Goal: Information Seeking & Learning: Learn about a topic

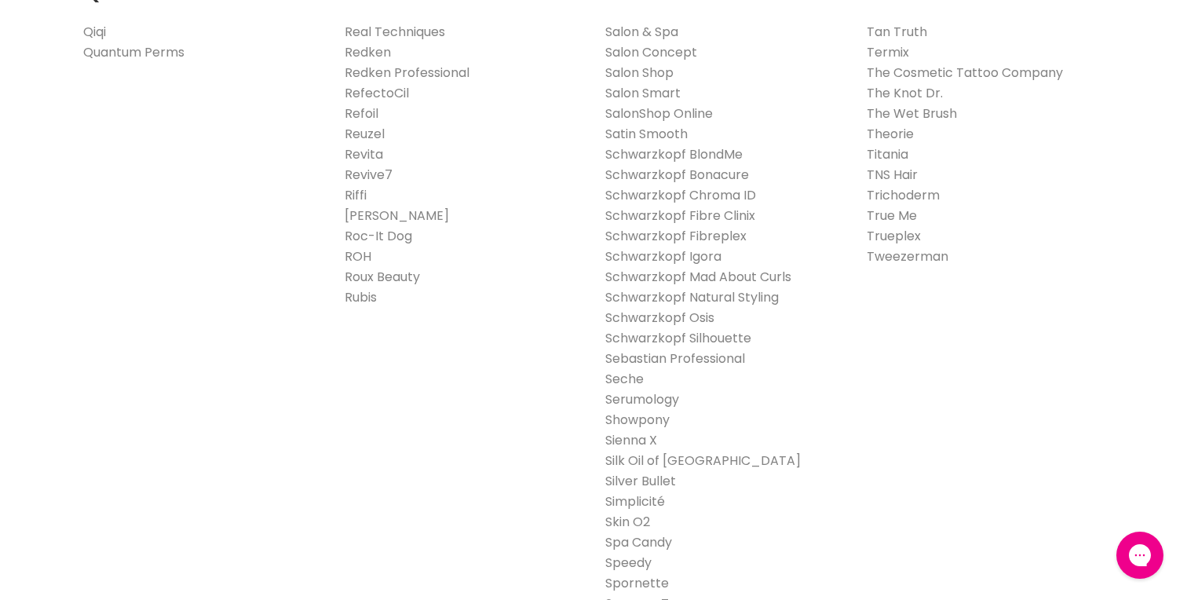
scroll to position [2486, 0]
click at [374, 42] on link "Real Techniques" at bounding box center [395, 36] width 100 height 18
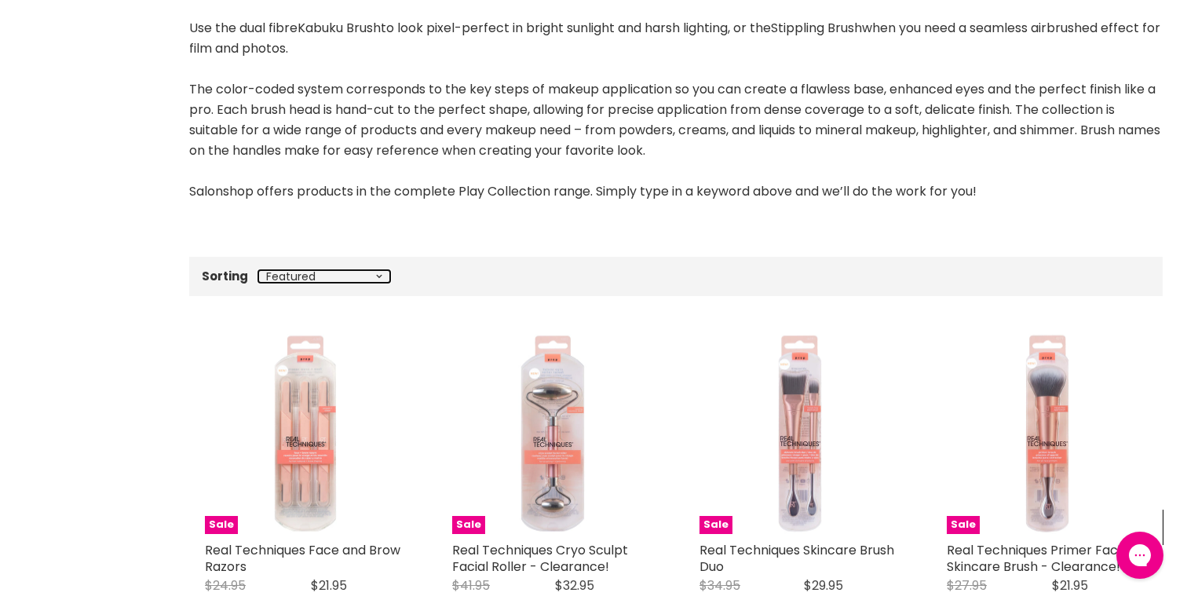
click at [370, 275] on select "Best selling Featured Price, low to high Price, high to low Alphabetically, A-Z…" at bounding box center [324, 276] width 132 height 13
select select "created-descending"
click at [258, 270] on select "Best selling Featured Price, low to high Price, high to low Alphabetically, A-Z…" at bounding box center [324, 276] width 132 height 13
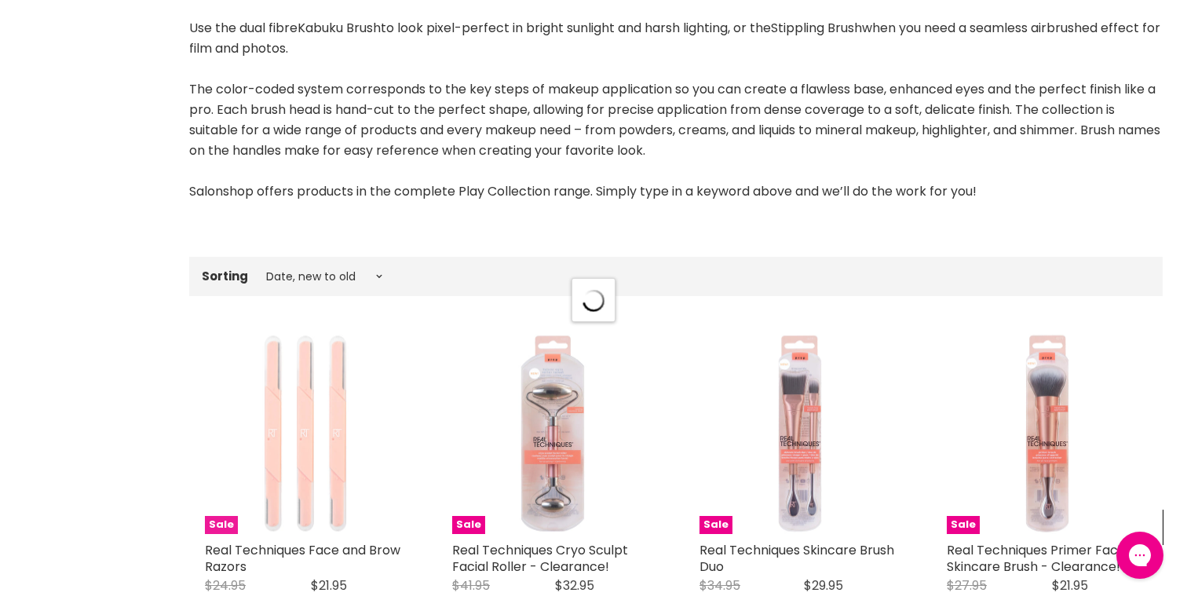
select select "created-descending"
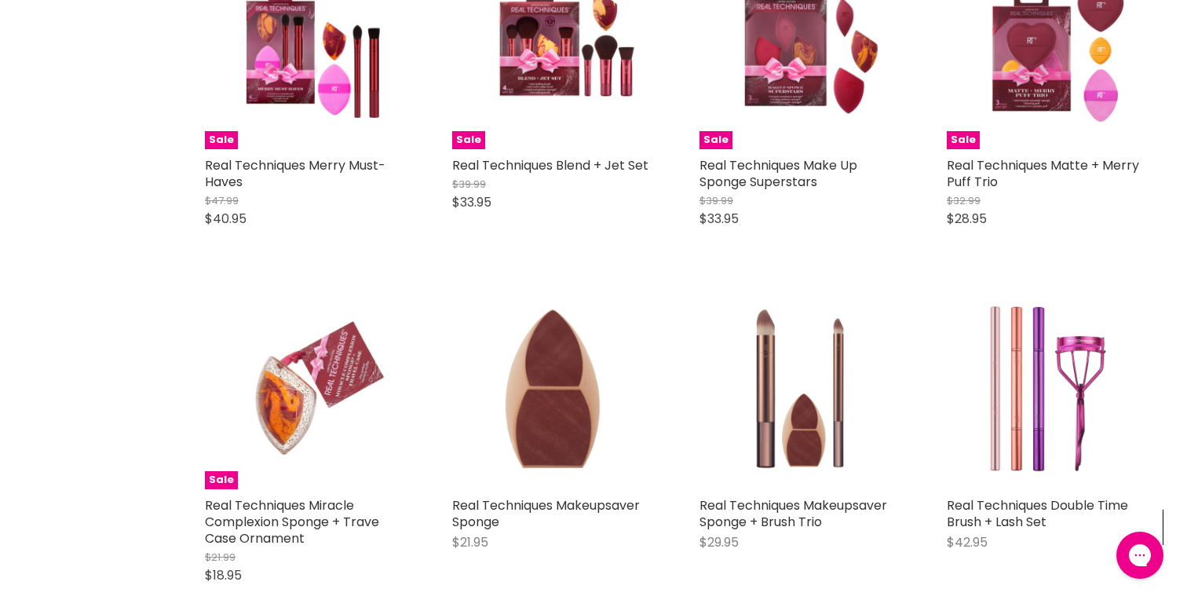
scroll to position [827, 0]
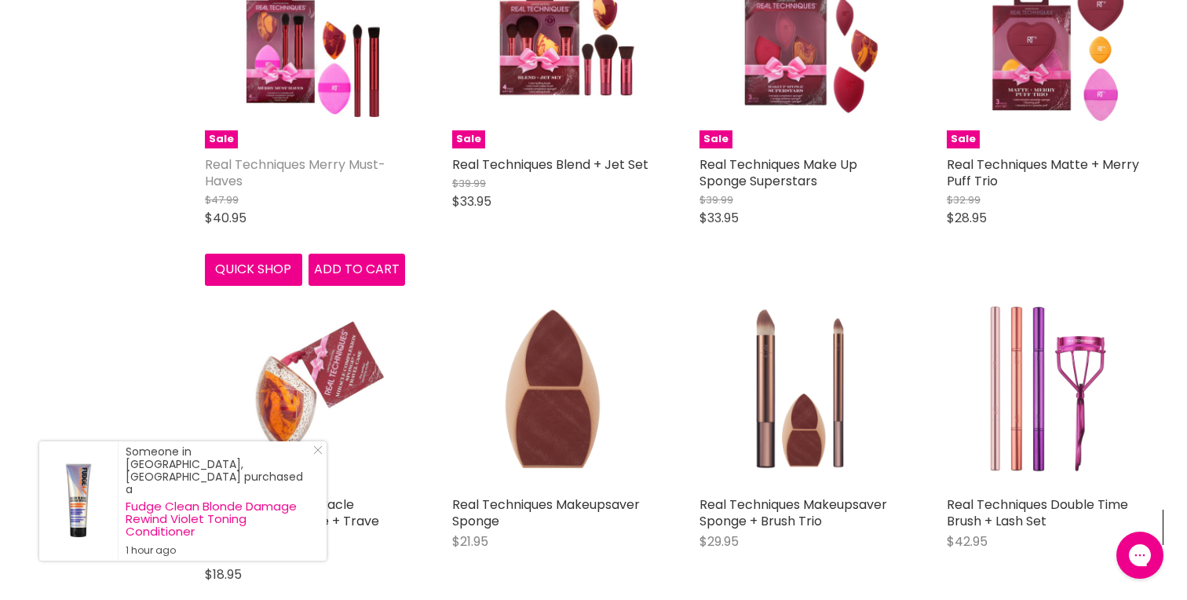
click at [274, 165] on link "Real Techniques Merry Must-Haves" at bounding box center [295, 172] width 181 height 35
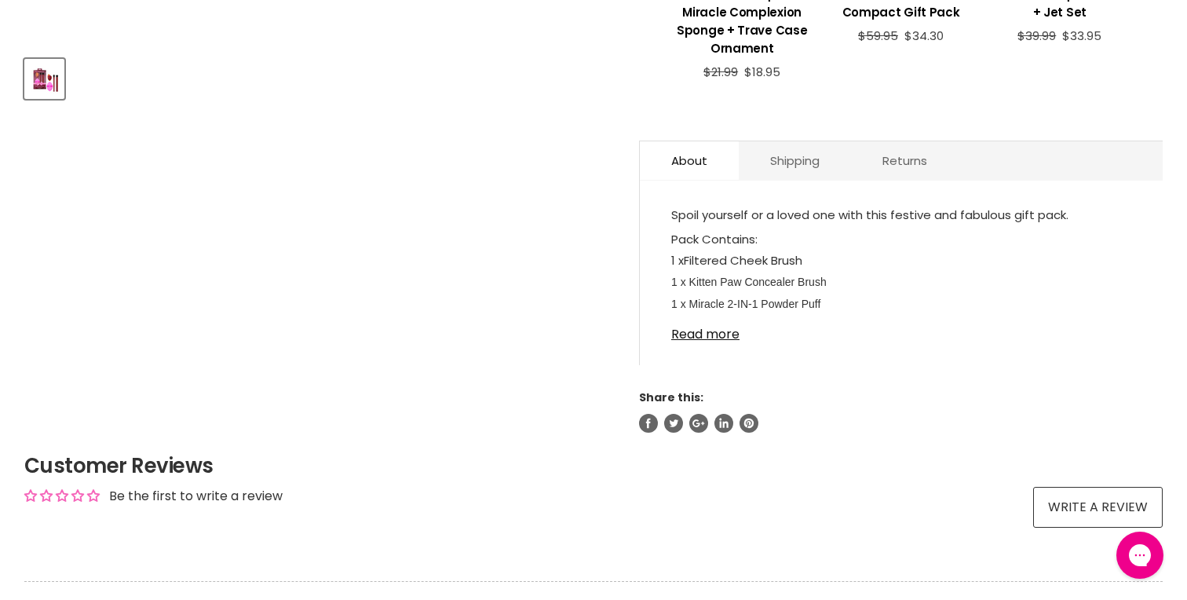
scroll to position [754, 0]
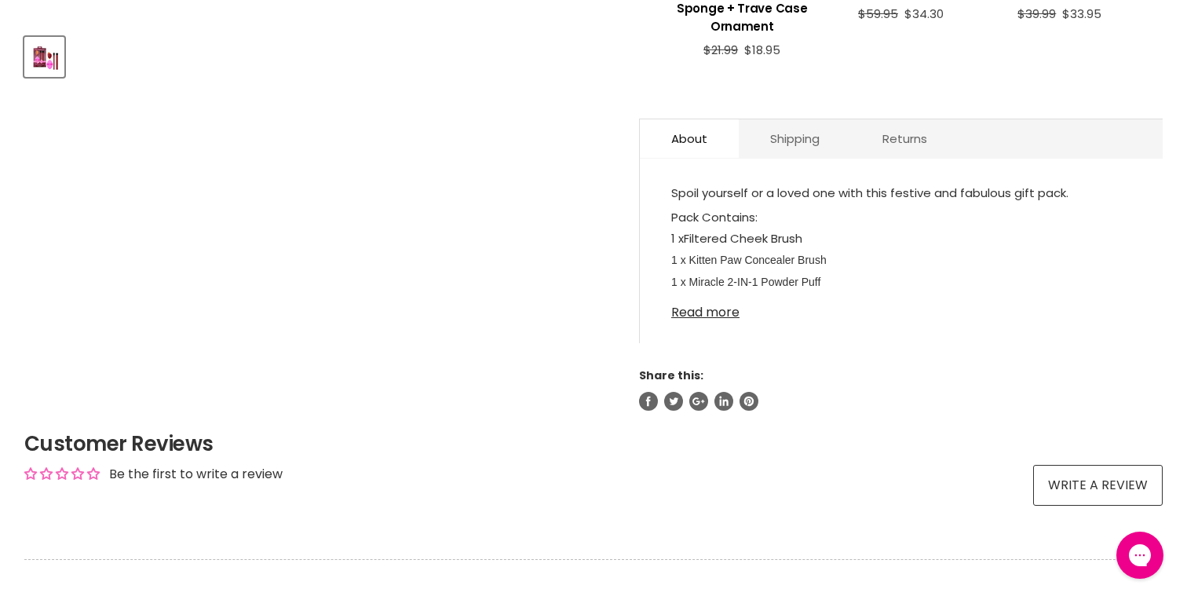
click at [691, 296] on link "Read more" at bounding box center [901, 308] width 460 height 24
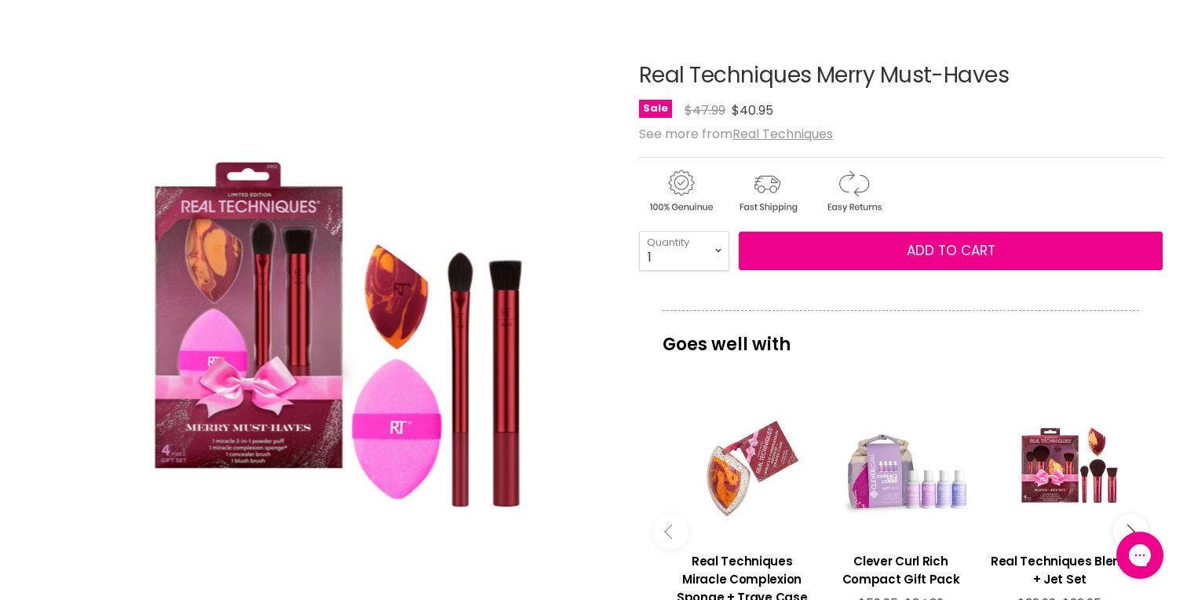
scroll to position [0, 0]
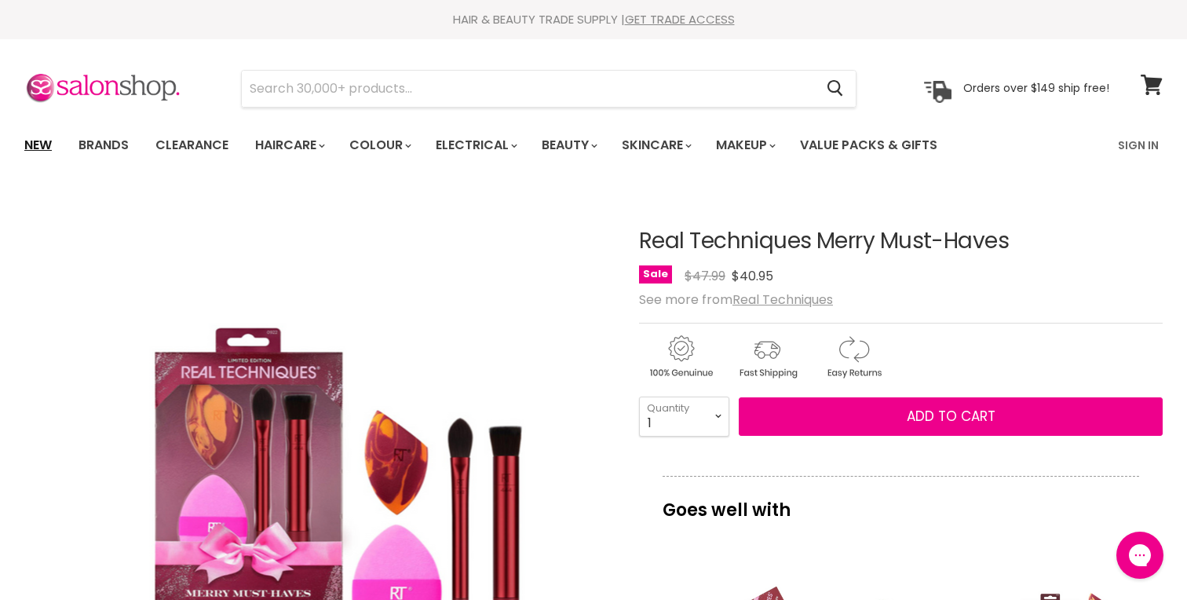
click at [35, 151] on link "New" at bounding box center [38, 145] width 51 height 33
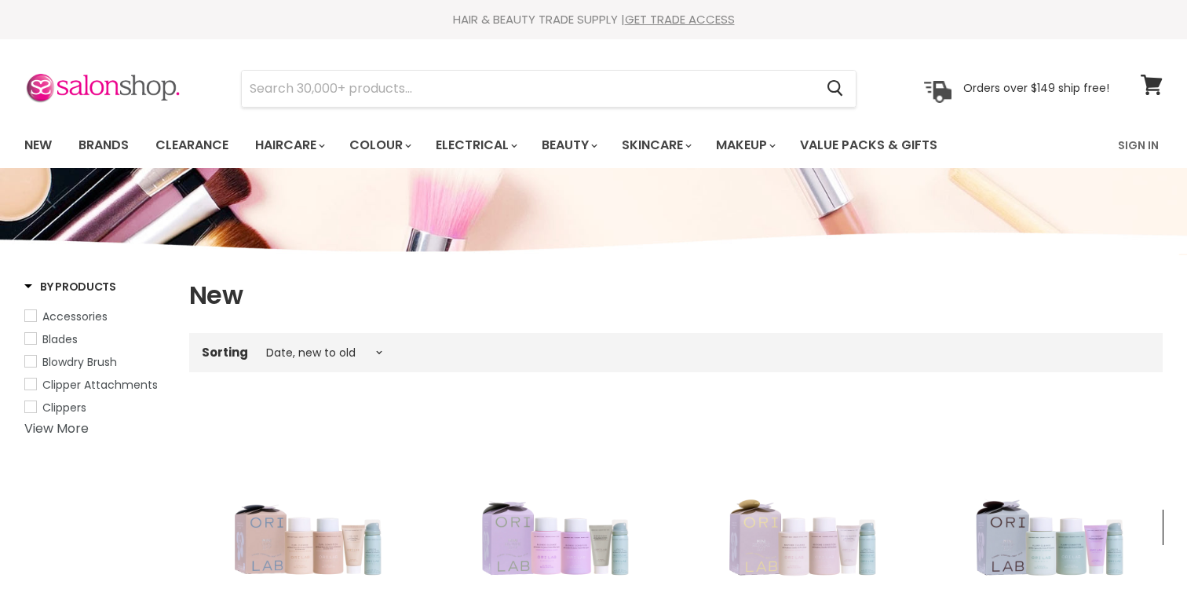
select select "created-descending"
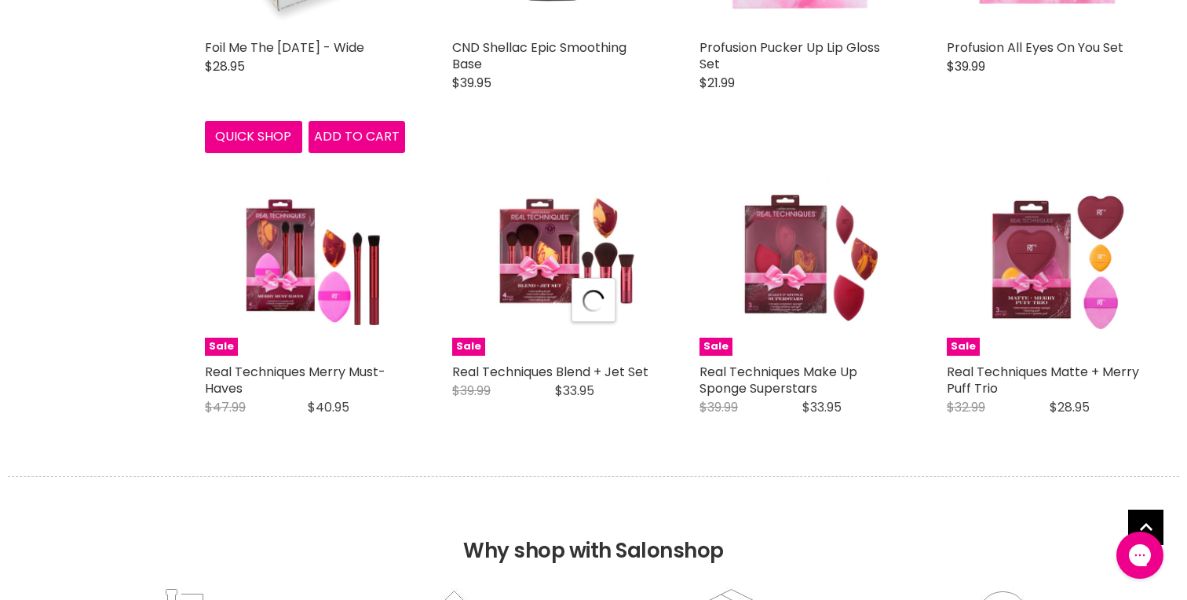
select select "created-descending"
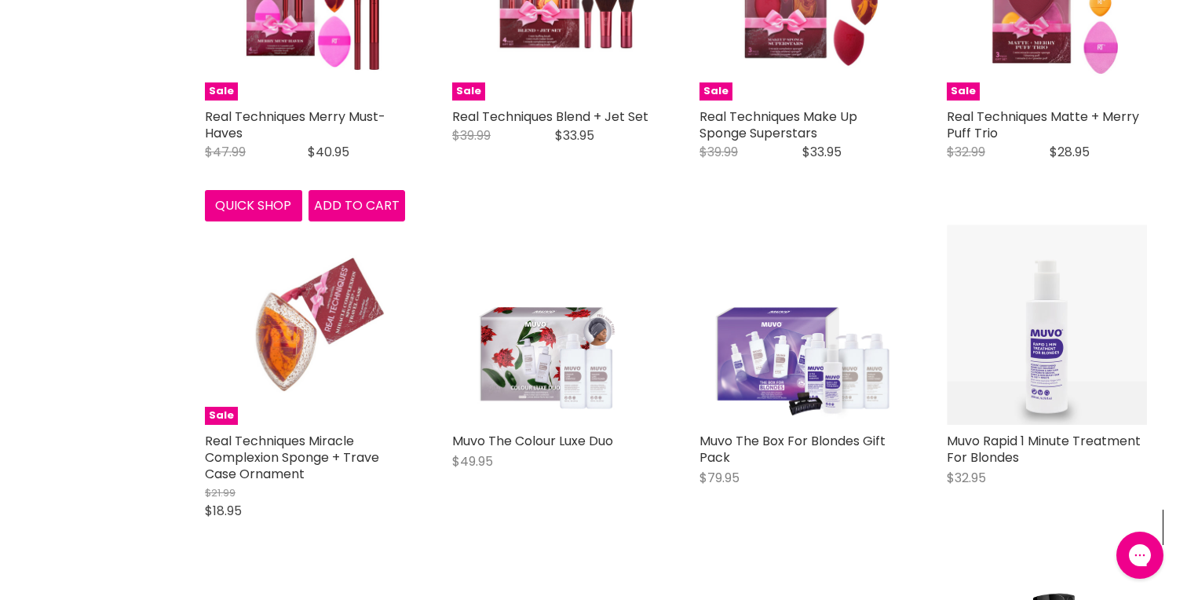
scroll to position [4059, 0]
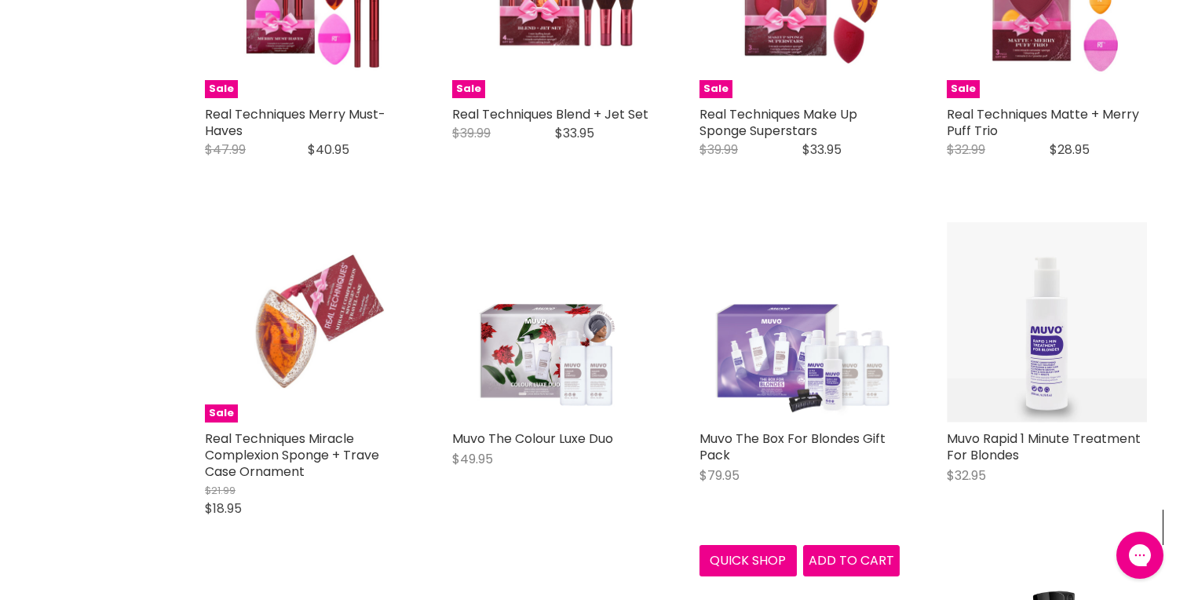
click at [788, 359] on img "Main content" at bounding box center [799, 322] width 200 height 200
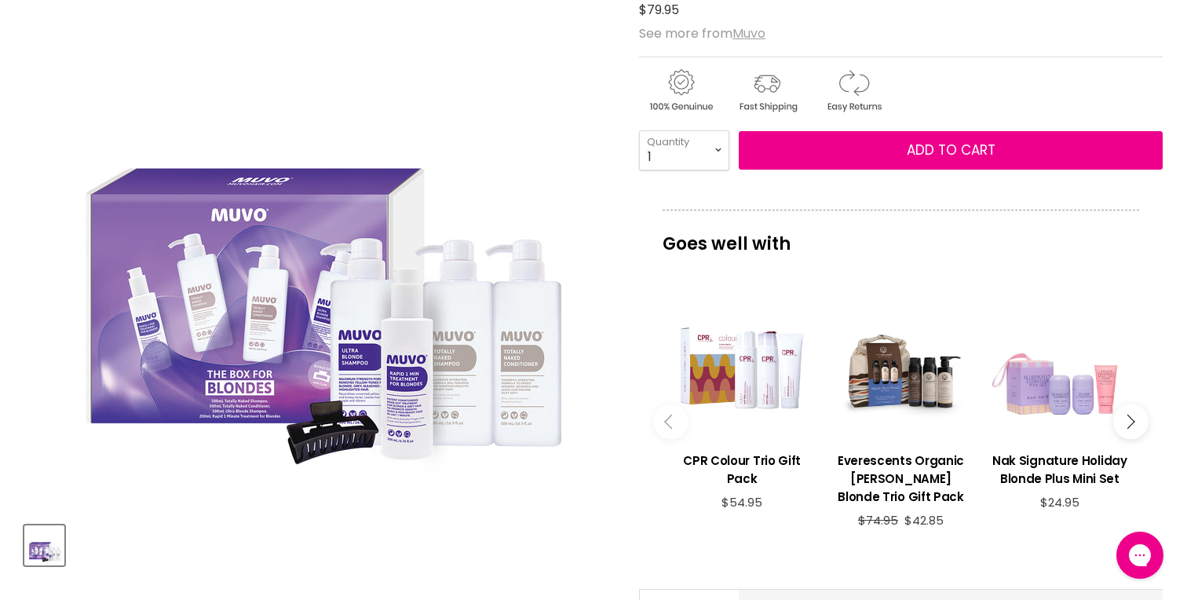
click at [740, 26] on u "Muvo" at bounding box center [748, 33] width 33 height 18
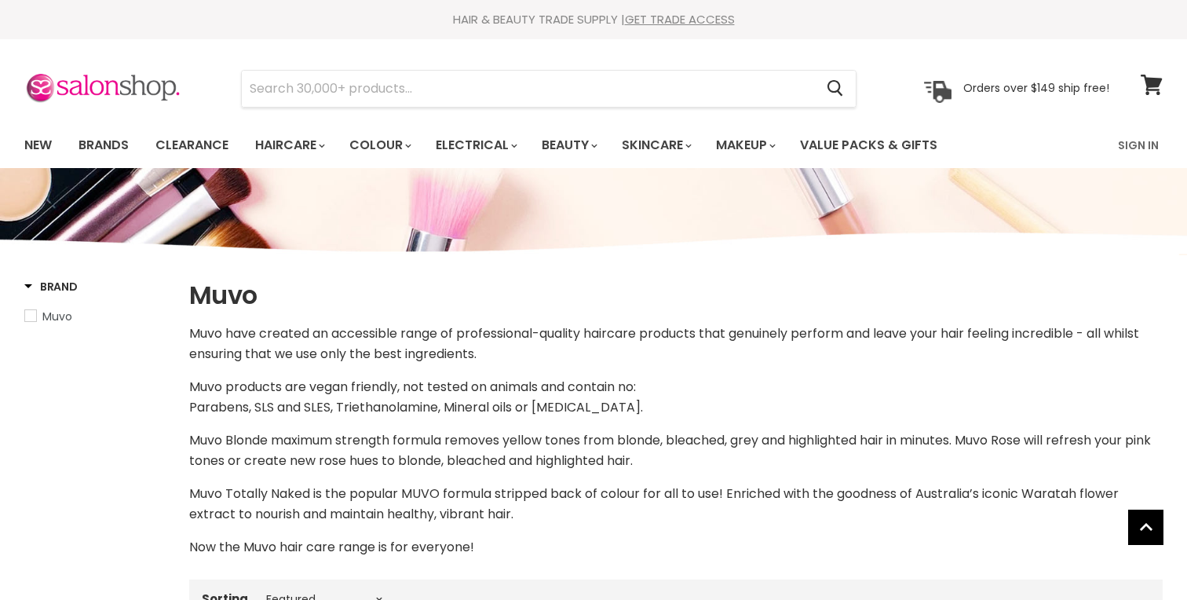
scroll to position [301, 0]
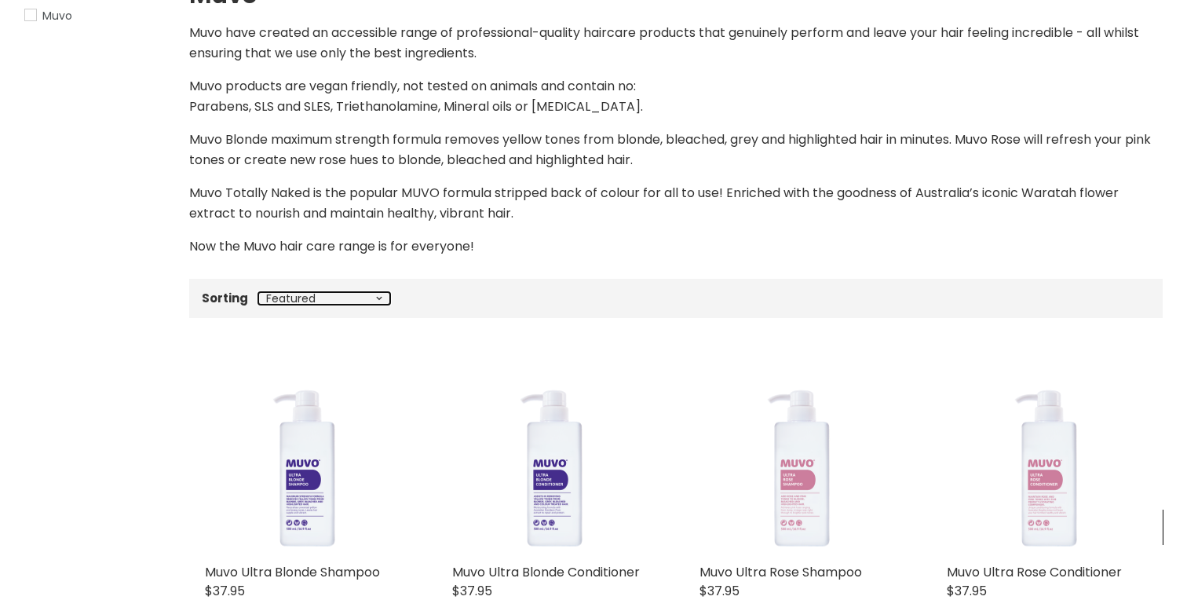
click at [298, 297] on select "Best selling Featured Price, low to high Price, high to low Alphabetically, A-Z…" at bounding box center [324, 298] width 132 height 13
select select "created-descending"
click at [258, 292] on select "Best selling Featured Price, low to high Price, high to low Alphabetically, A-Z…" at bounding box center [324, 298] width 132 height 13
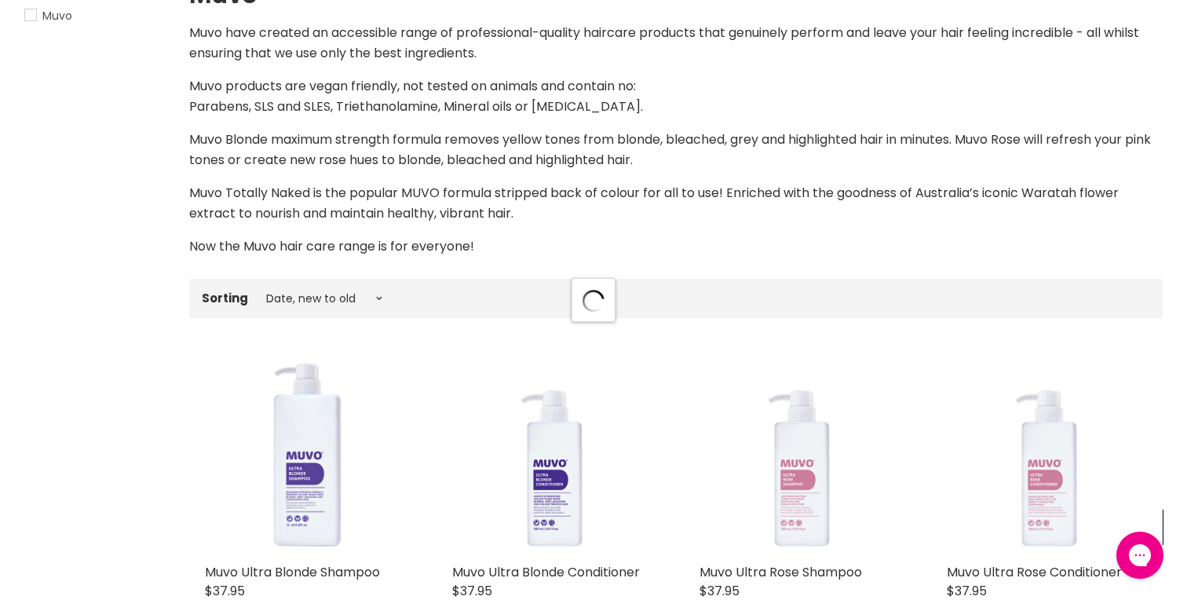
select select "created-descending"
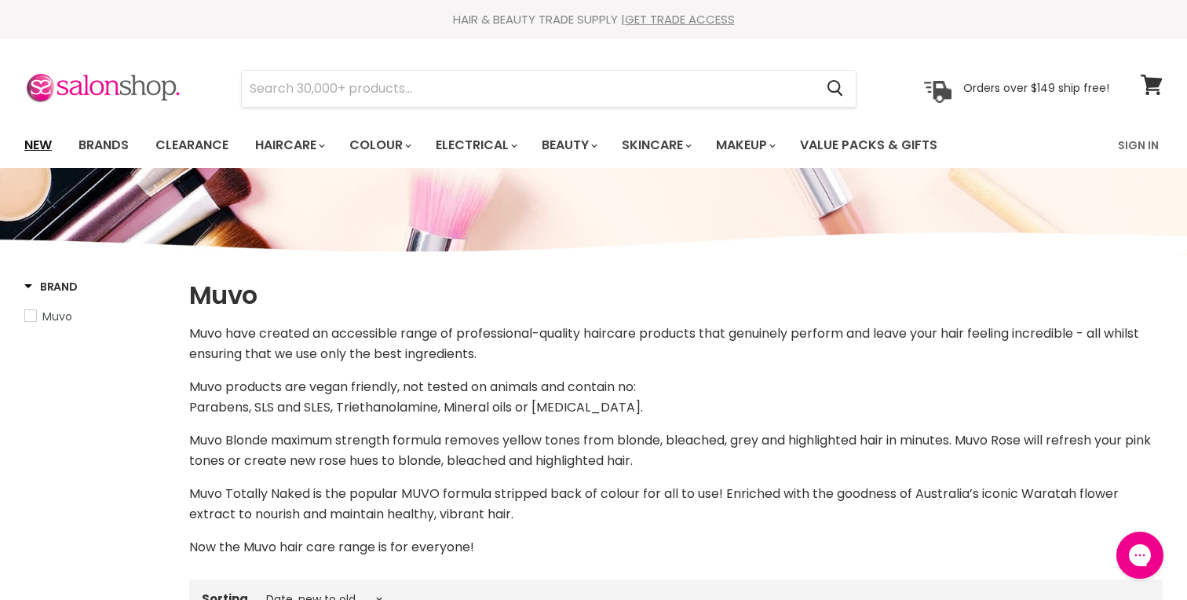
click at [51, 133] on link "New" at bounding box center [38, 145] width 51 height 33
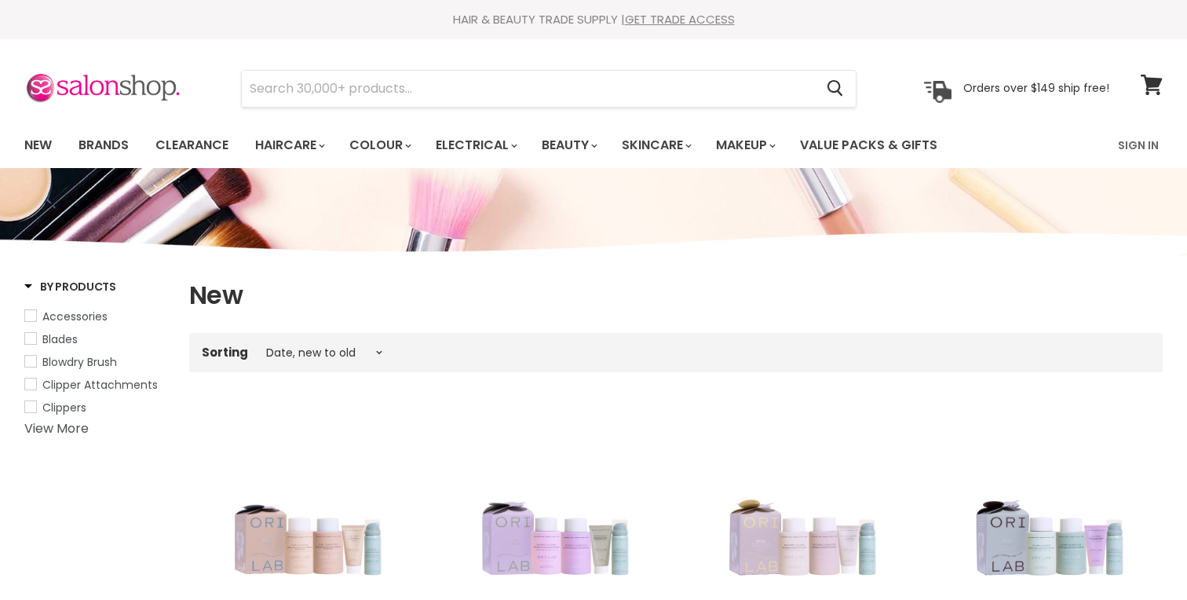
select select "created-descending"
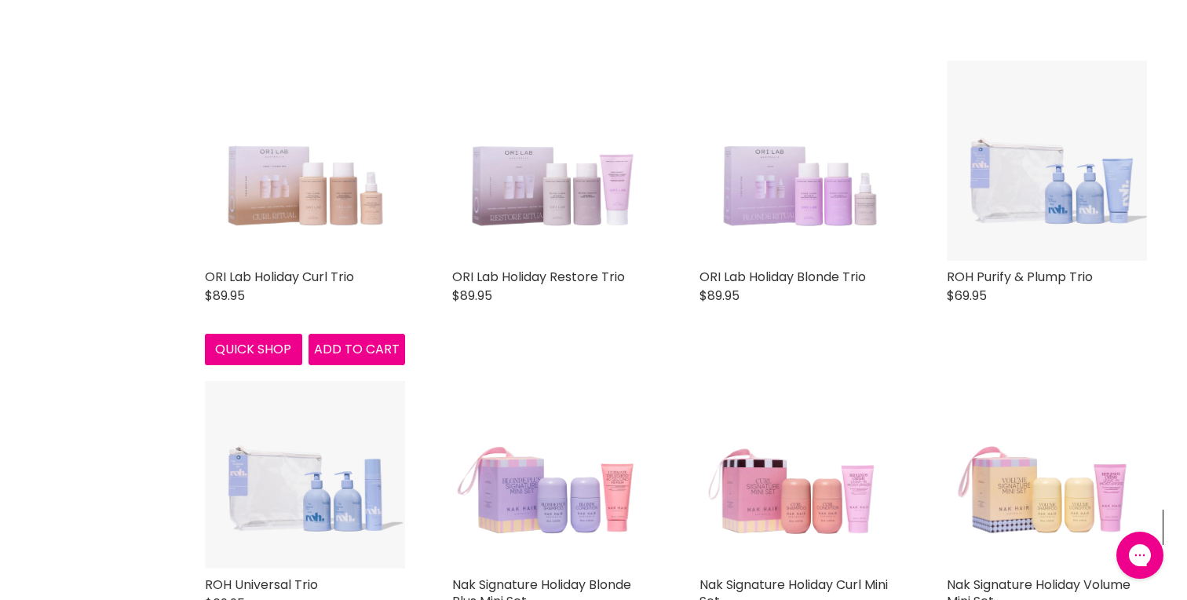
scroll to position [1006, 0]
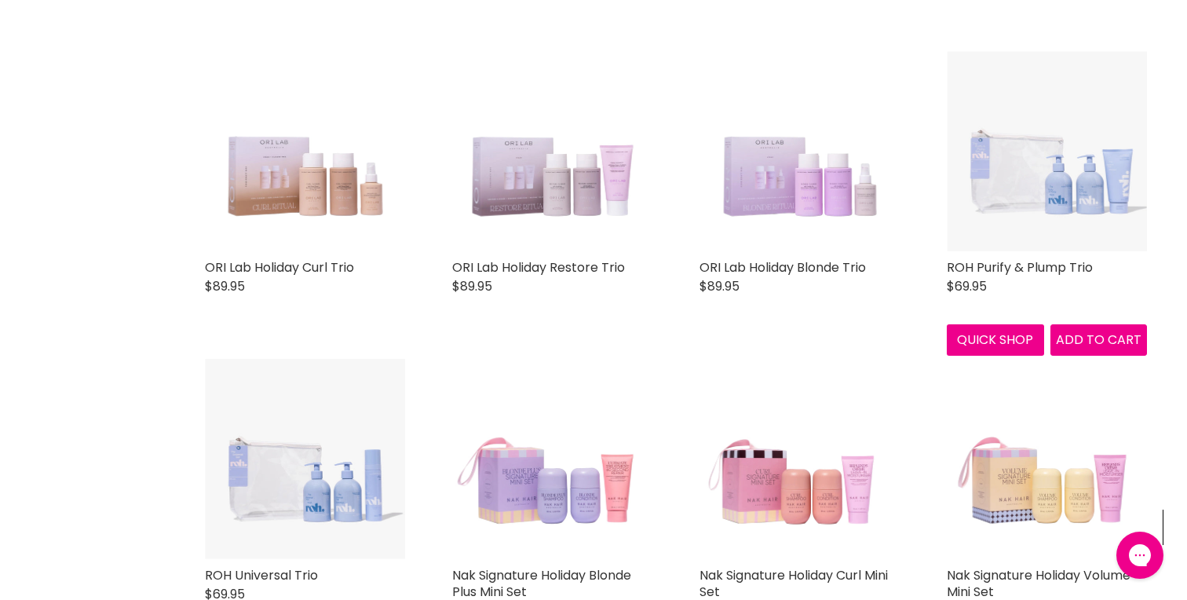
click at [1073, 171] on img "Main content" at bounding box center [1047, 151] width 200 height 200
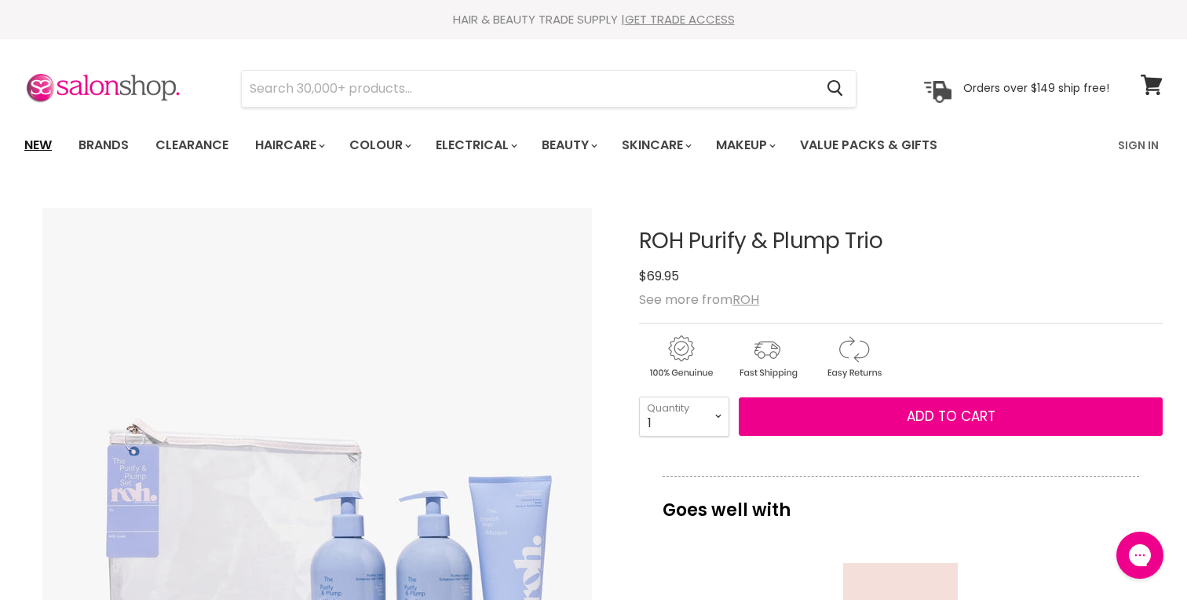
click at [46, 147] on link "New" at bounding box center [38, 145] width 51 height 33
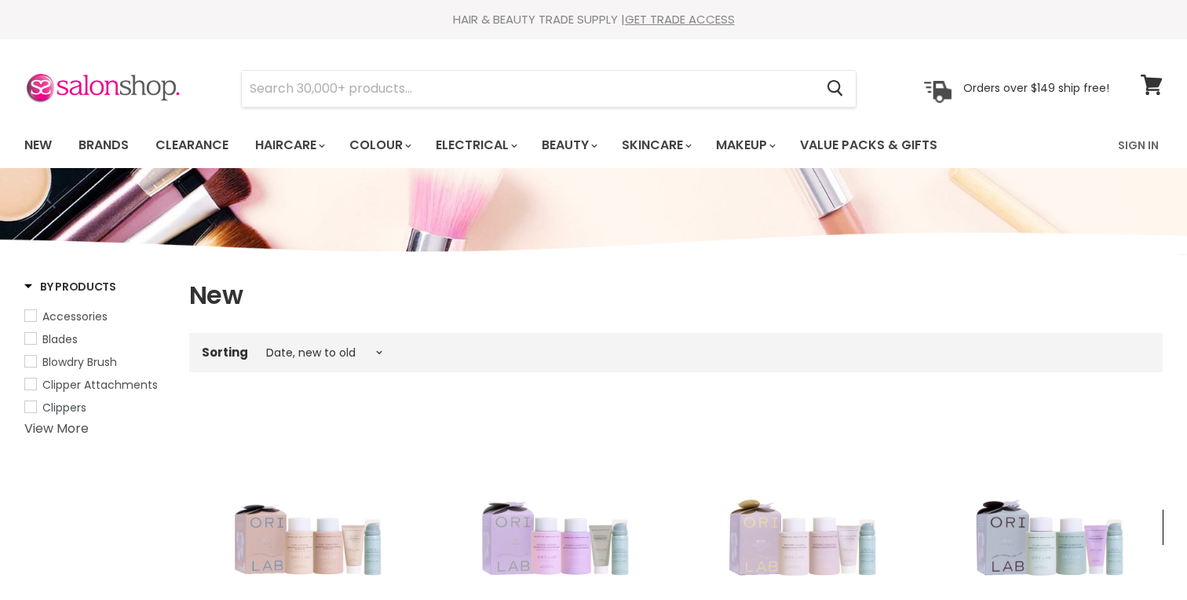
select select "created-descending"
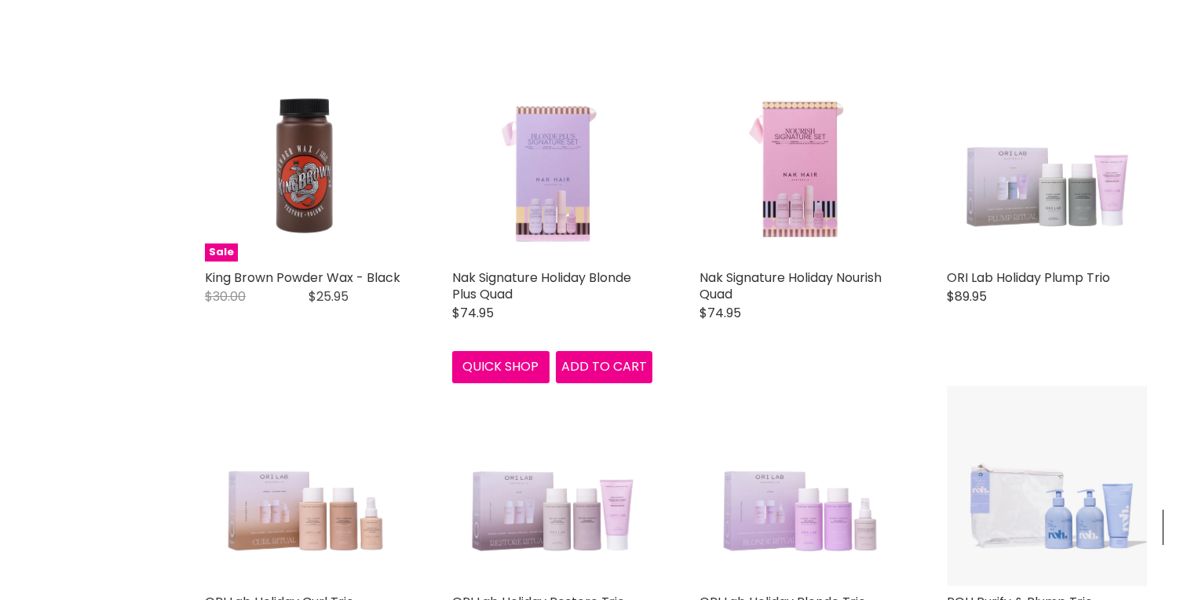
click at [548, 203] on img "Main content" at bounding box center [552, 161] width 200 height 200
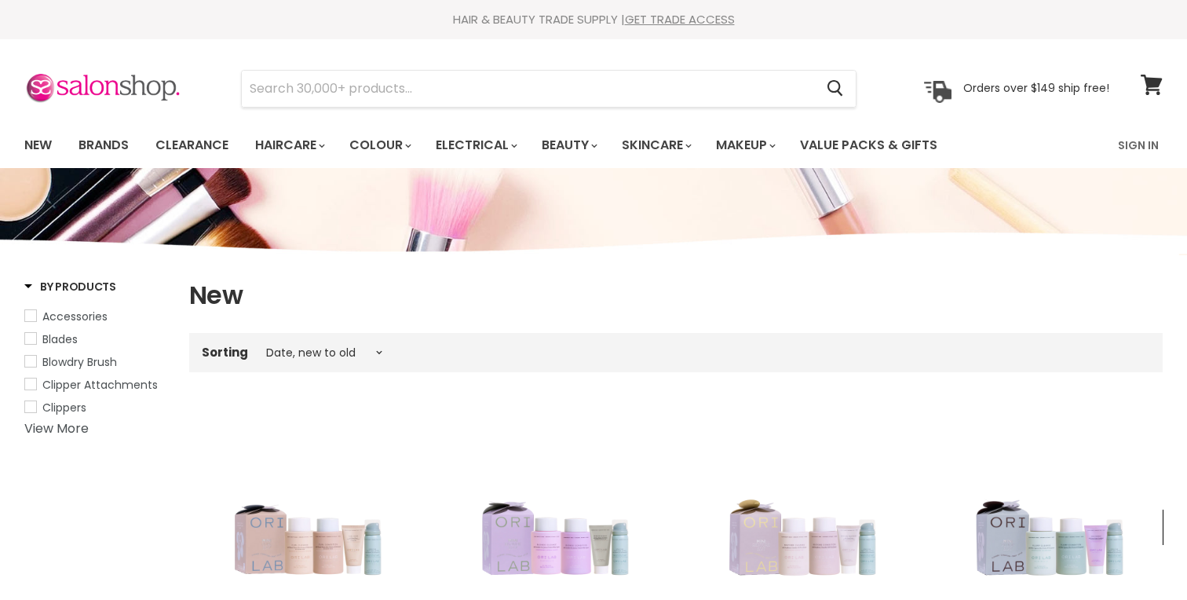
select select "created-descending"
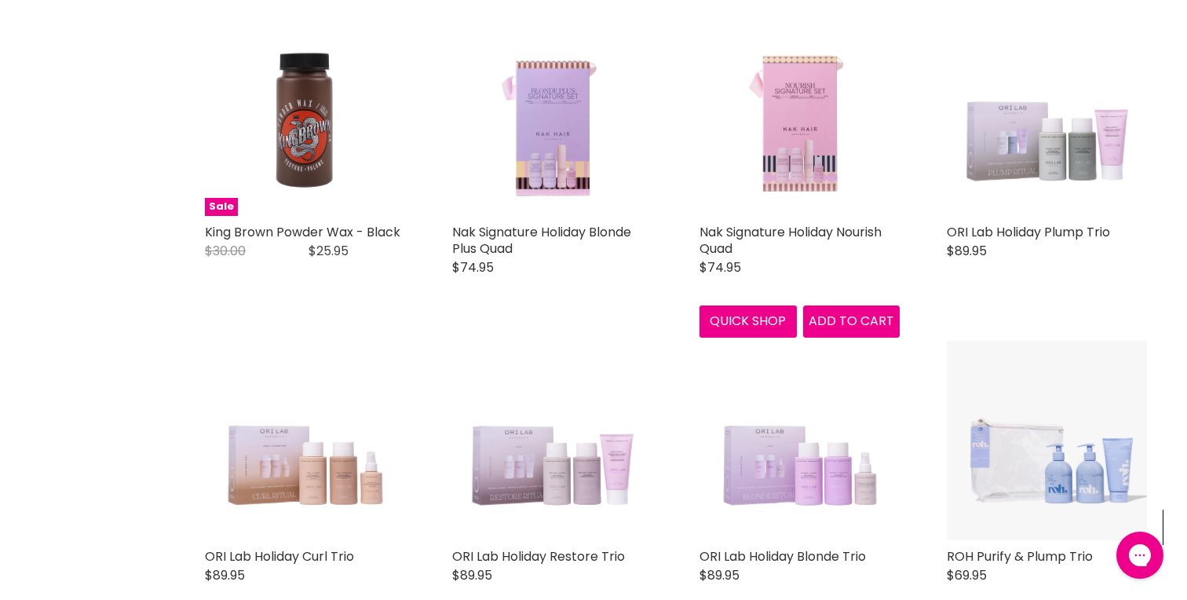
click at [787, 152] on img "Main content" at bounding box center [799, 116] width 200 height 200
